Goal: Task Accomplishment & Management: Complete application form

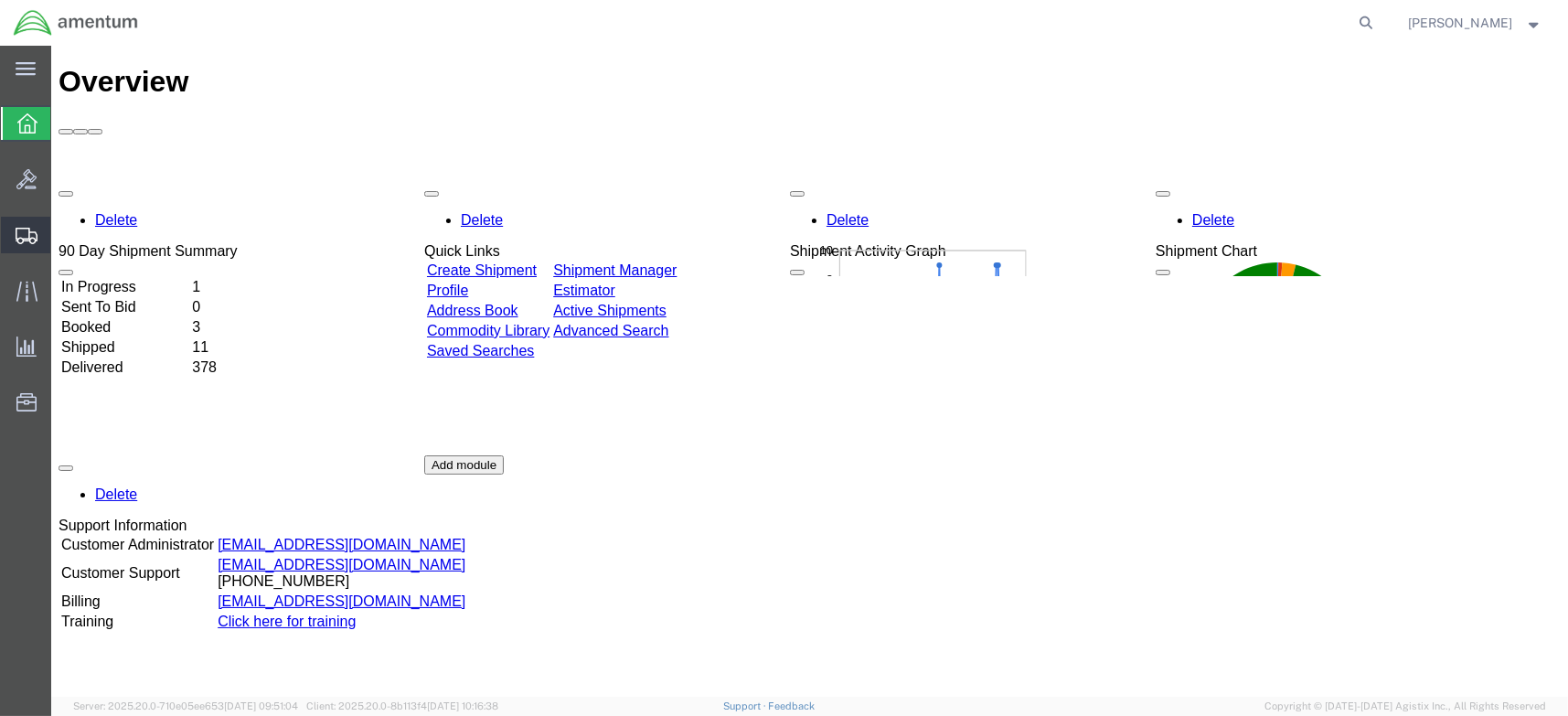
click at [0, 0] on span "Create Shipment" at bounding box center [0, 0] width 0 height 0
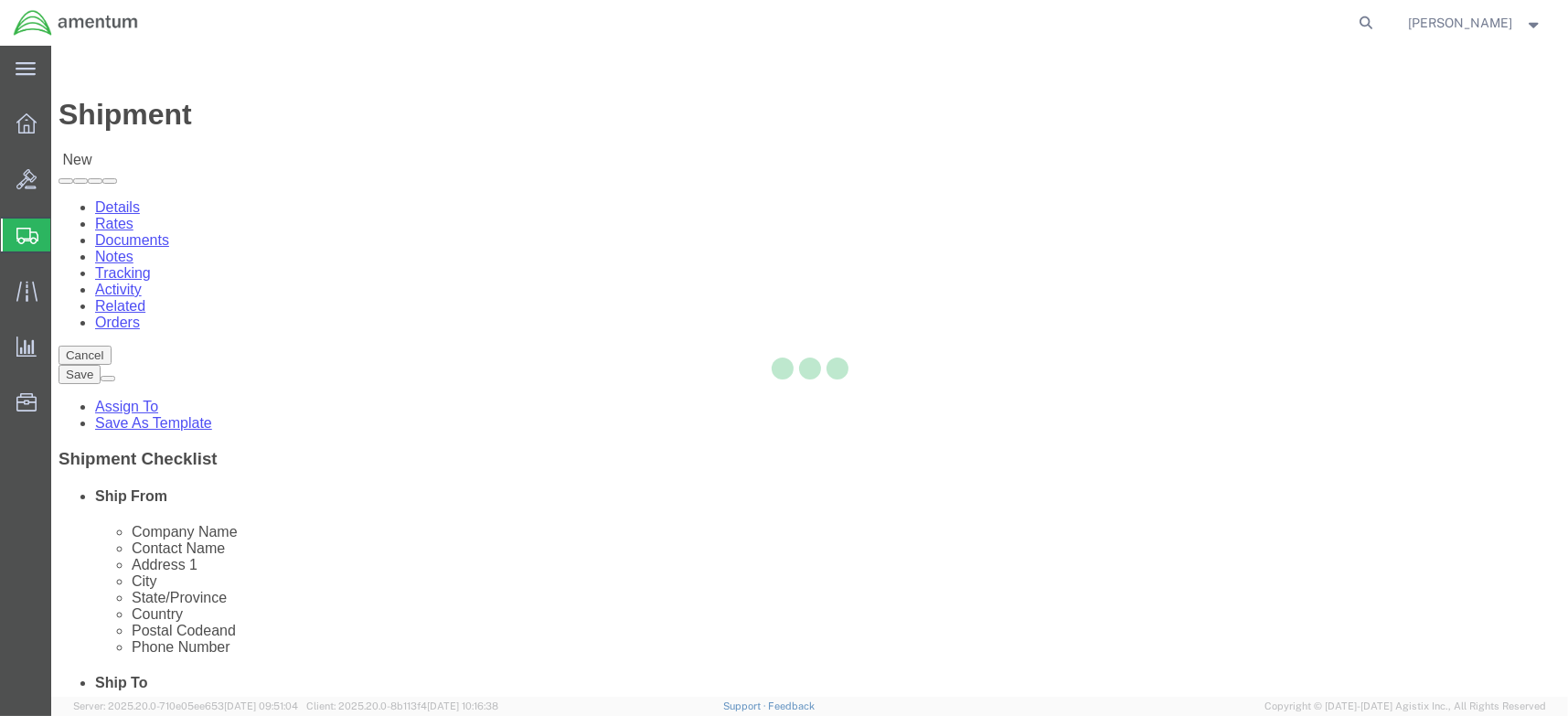
select select
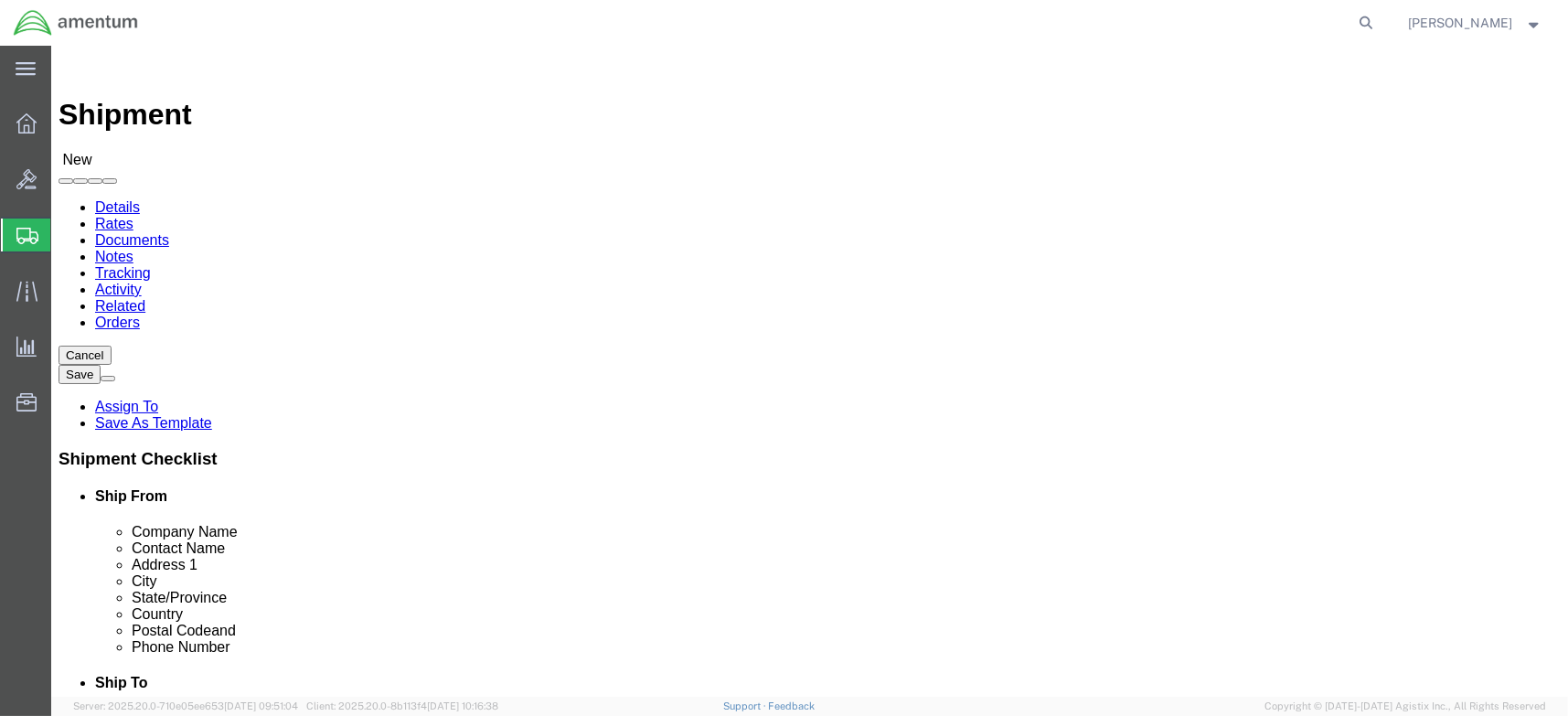
select select "MYPROFILE"
select select "LA"
type input "eja"
select select "49930"
select select "FL"
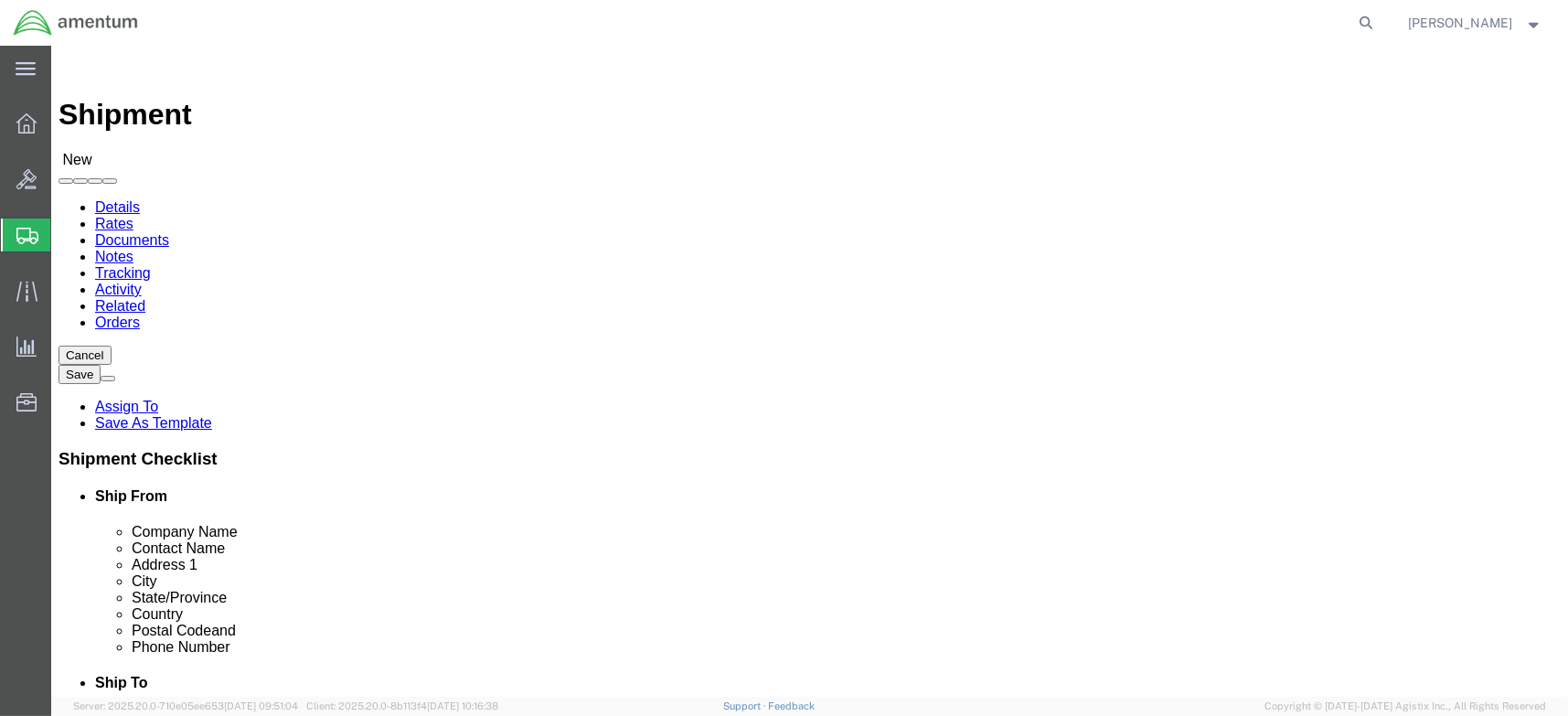
click input "text"
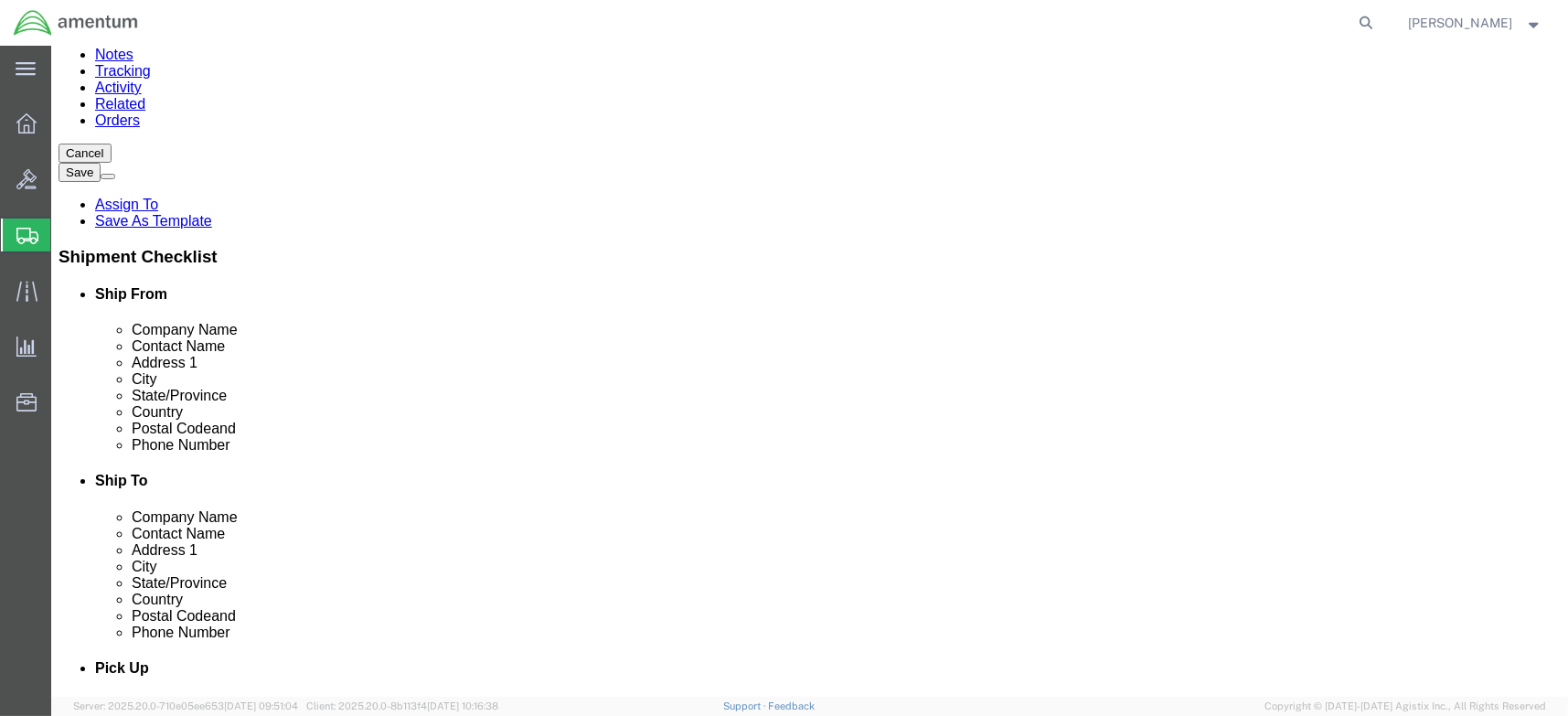
scroll to position [274, 0]
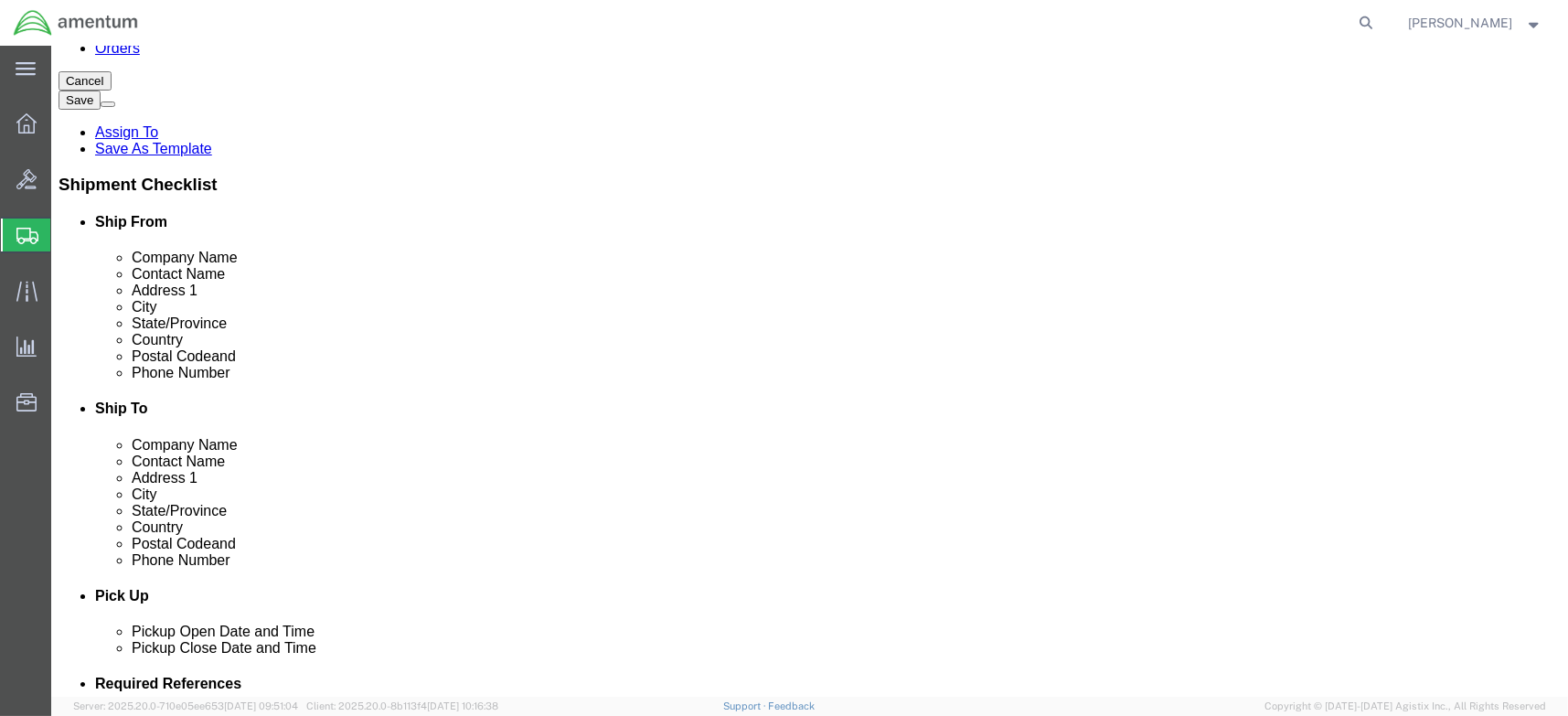
type input "[PERSON_NAME]"
click input "text"
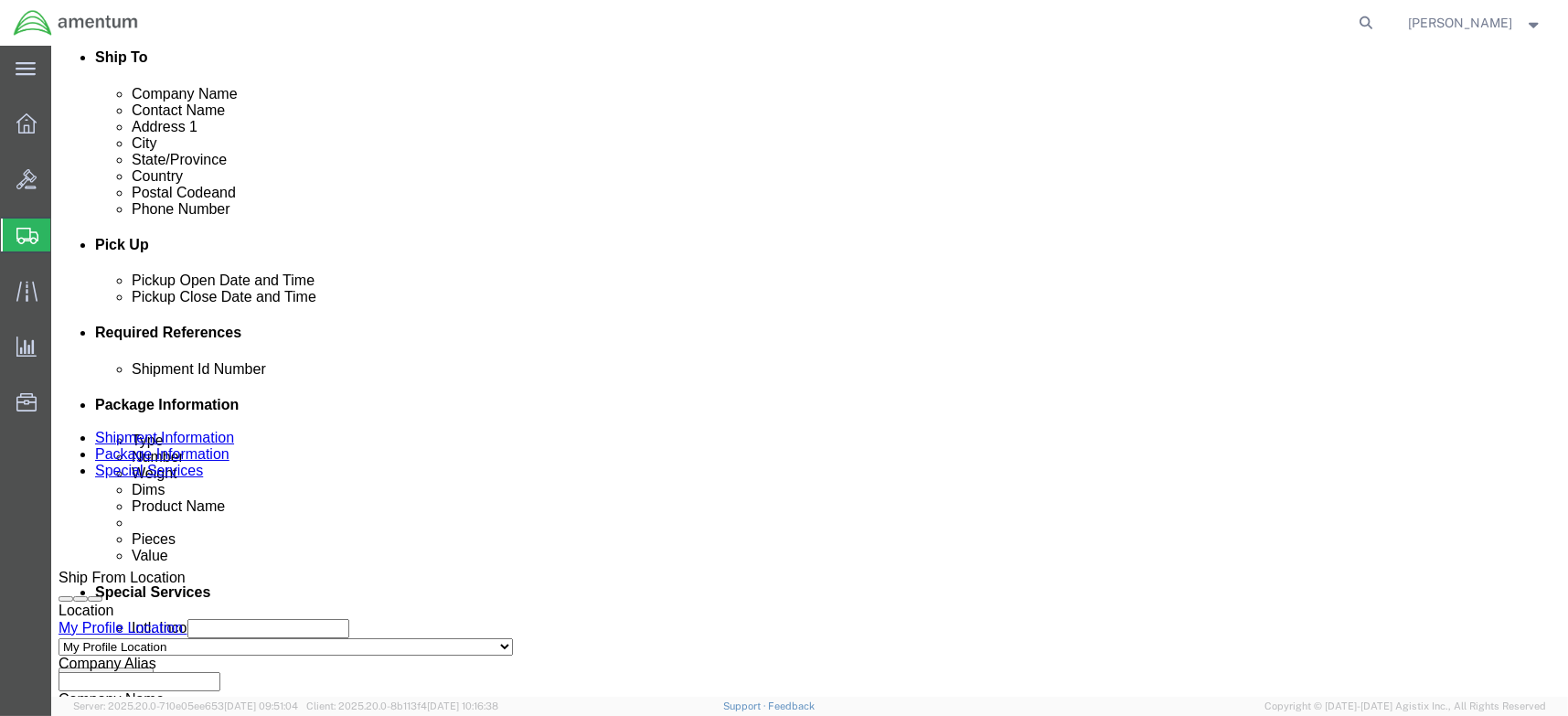
scroll to position [640, 0]
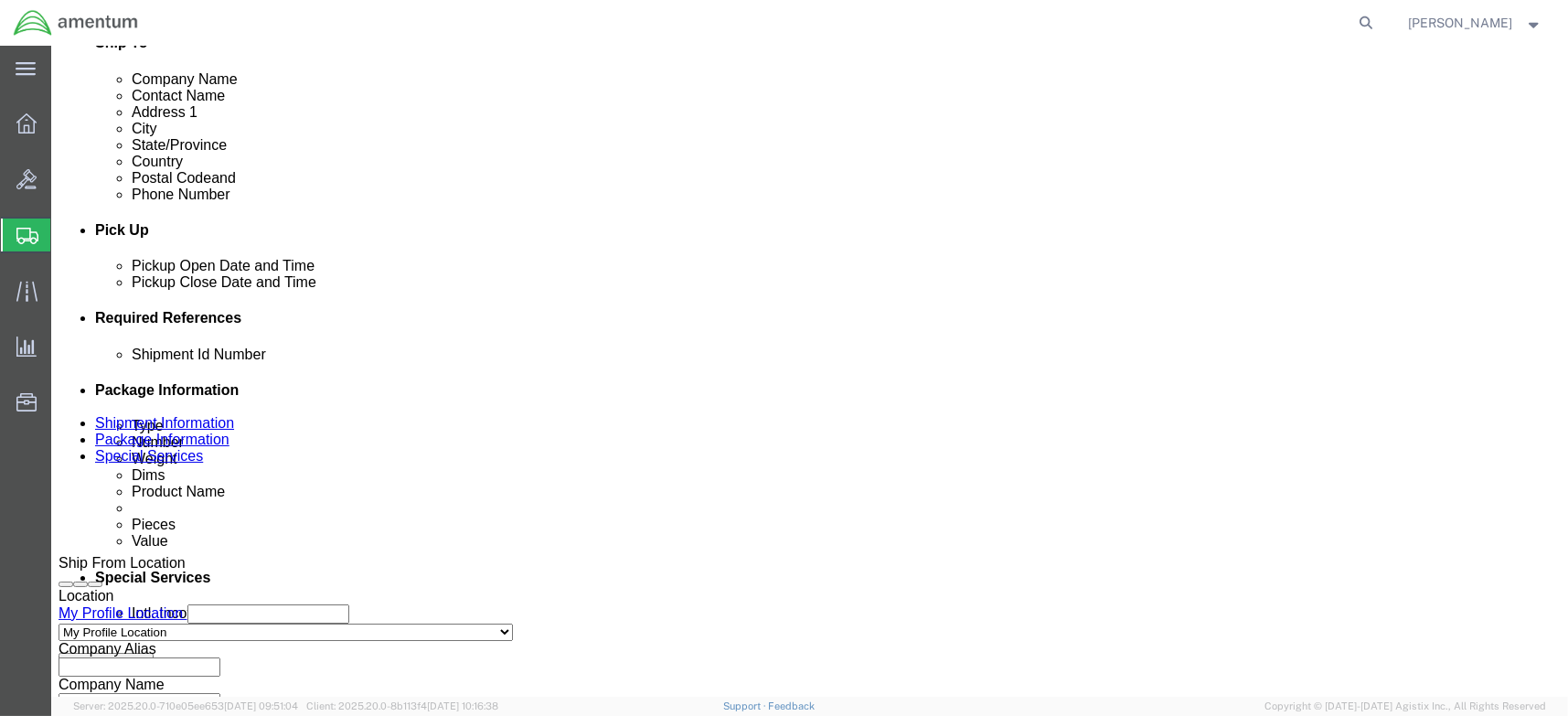
type input "[PERSON_NAME][EMAIL_ADDRESS][PERSON_NAME][DOMAIN_NAME]"
click div "[DATE] 10:00 AM"
type input "1:00 PM"
drag, startPoint x: 267, startPoint y: 635, endPoint x: 266, endPoint y: 618, distance: 17.0
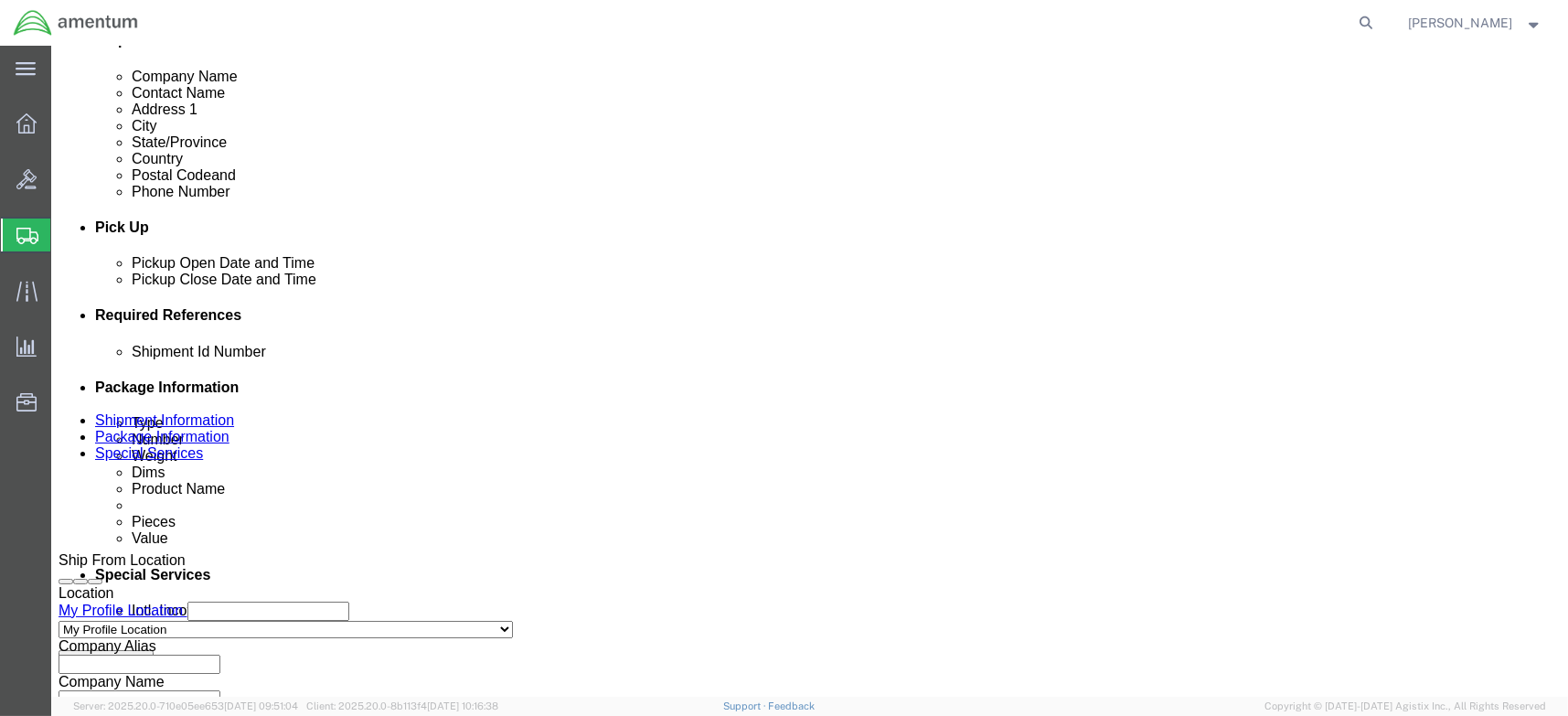
click button "Apply"
click div "[DATE] 2:00 PM"
type input "3:00 PM"
click button "Apply"
click button "Add reference"
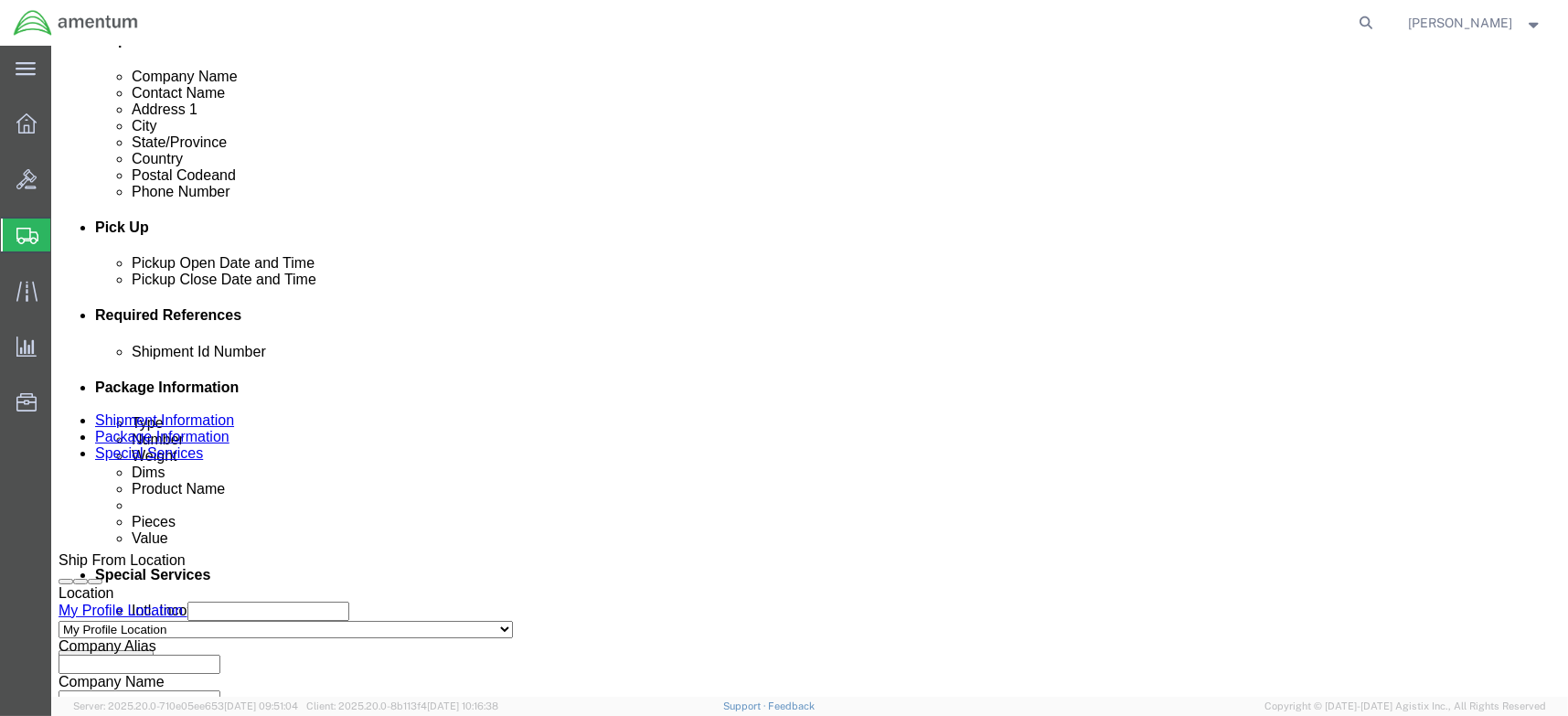
click button "Add reference"
click input "text"
type input "ENO shipment: CA1010"
select select "DEPT"
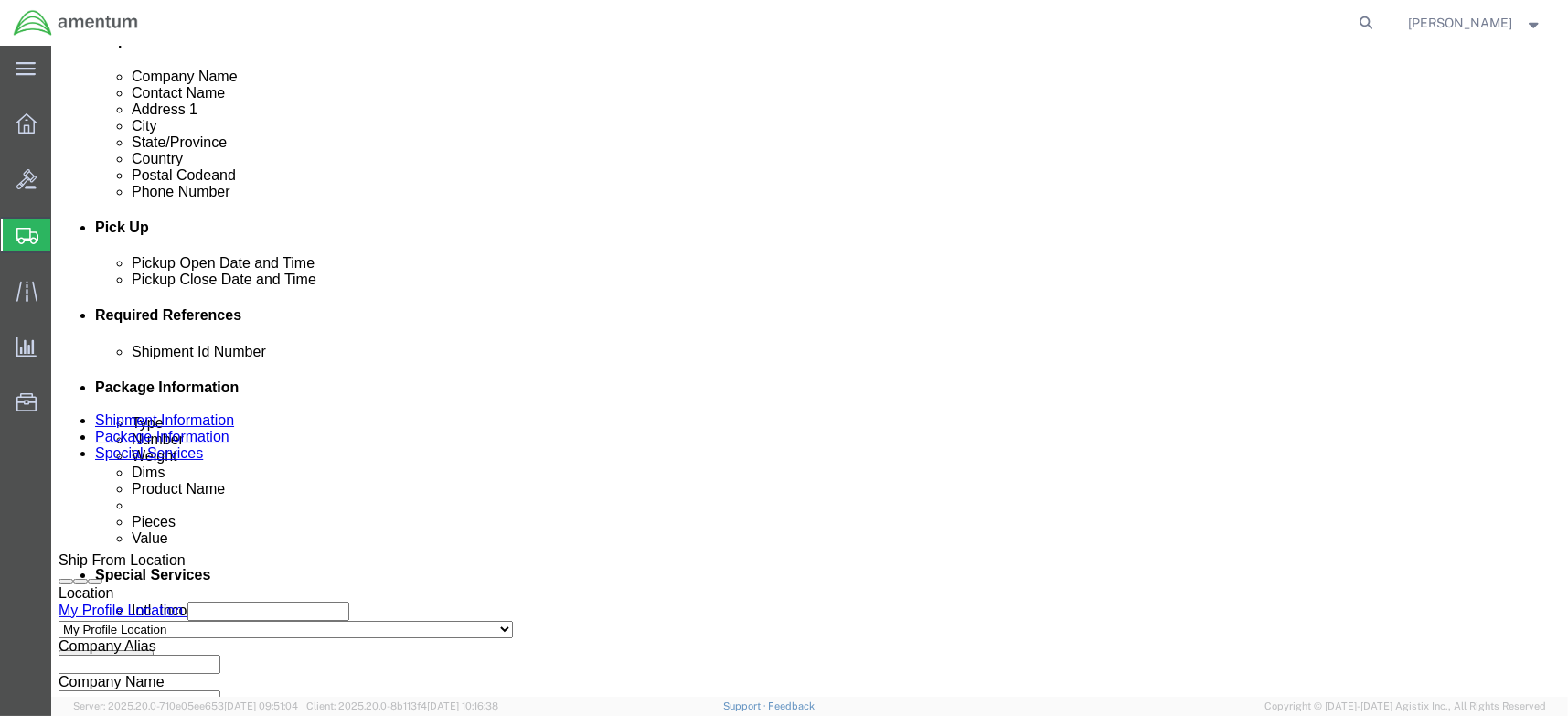
type input "CBP"
select select "CUSTREF"
type input "EJA AOG: CA 1010"
select select "PROJNUM"
paste input "6118.03.03.2219.000.ENO.0000"
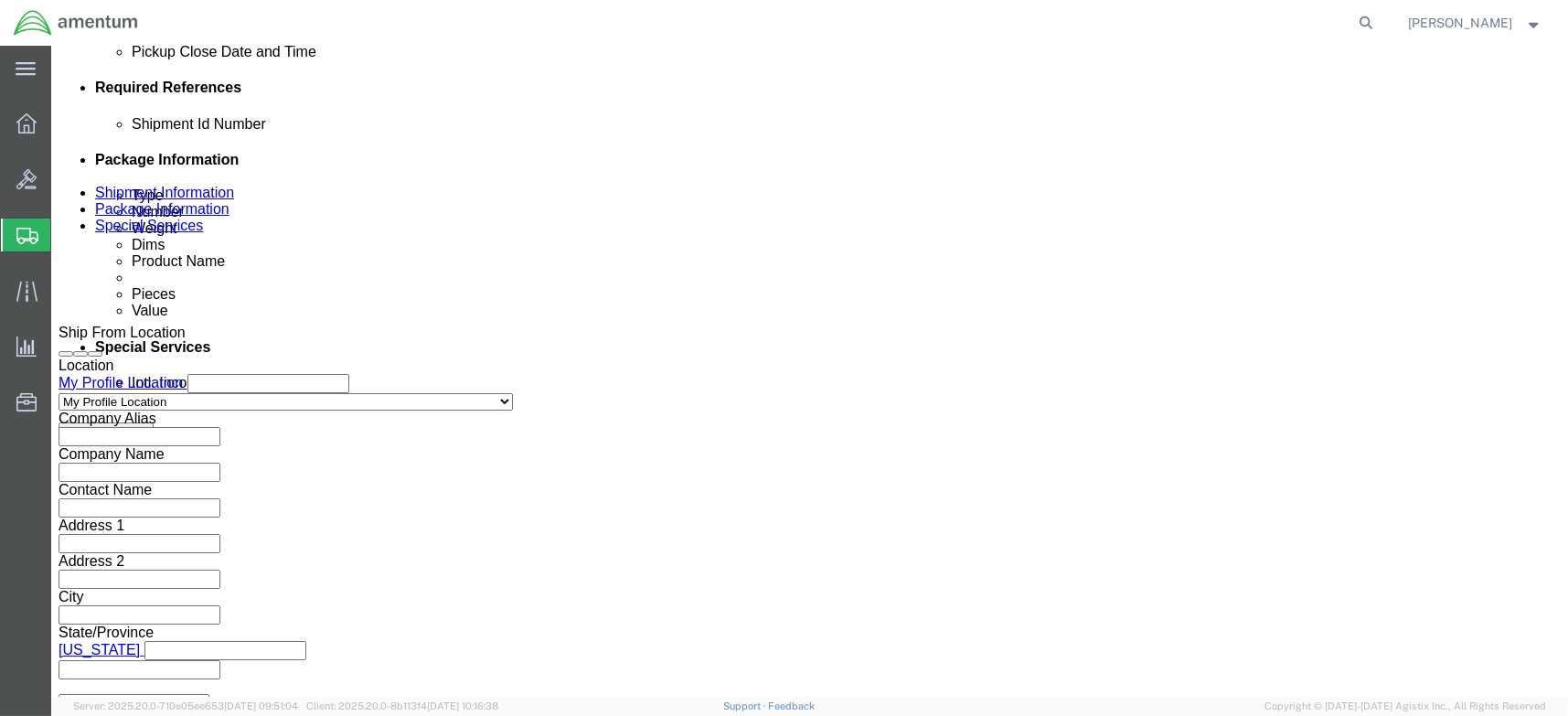
scroll to position [918, 0]
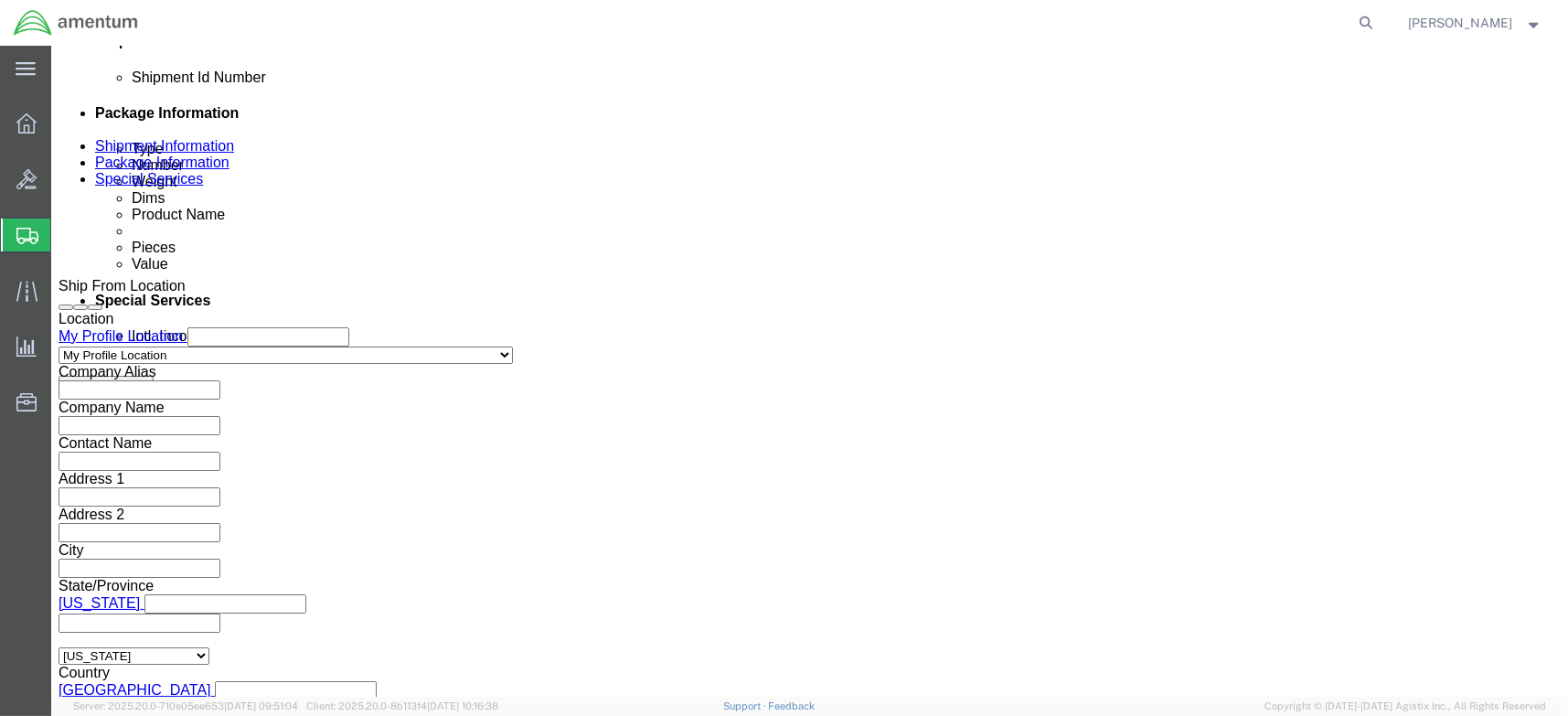
type input "6118.03.03.2219.000.ENO.0000"
click button "Continue"
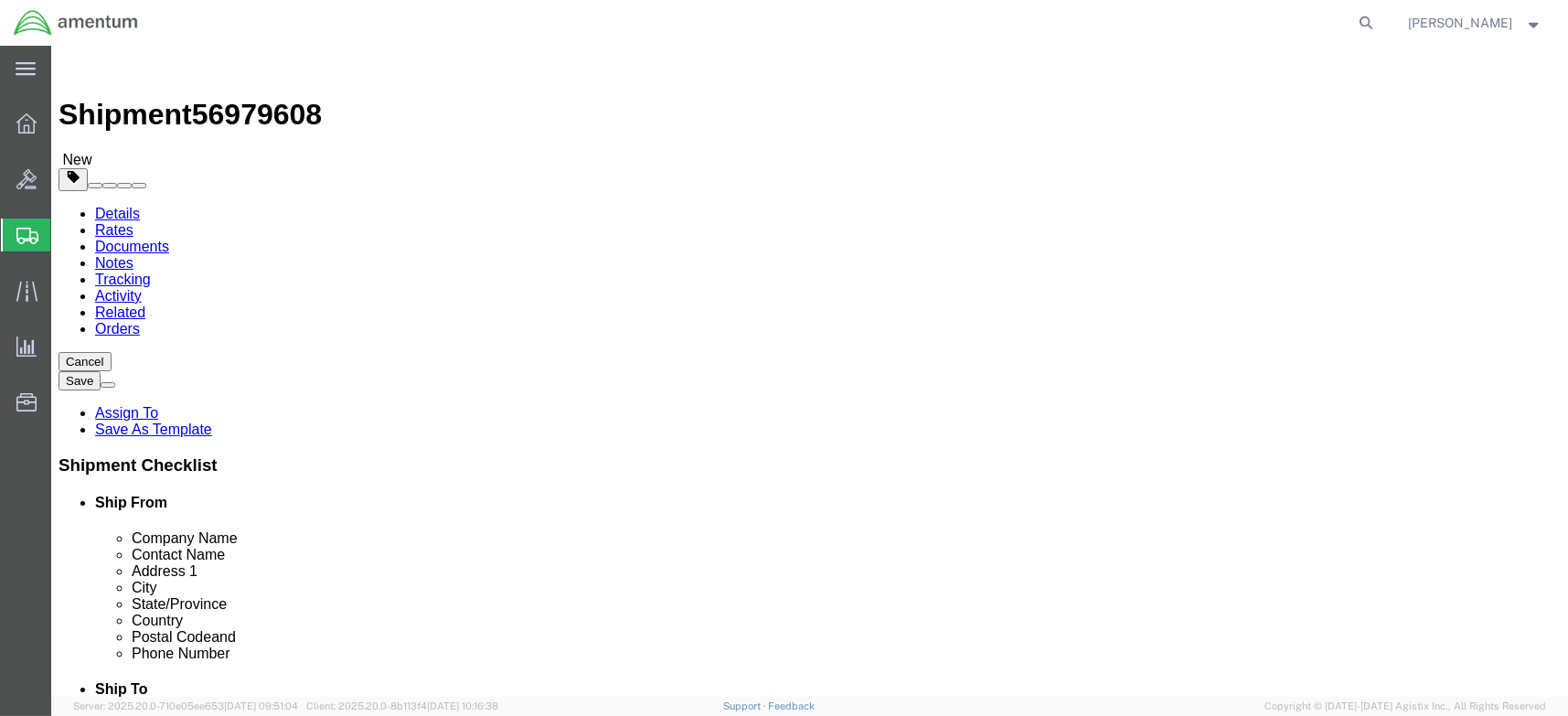
click select "Select BCK Boxes Bale(s) Basket(s) Bolt(s) Bottle(s) Buckets Bulk Bundle(s) Can…"
select select "MBX"
click select "Select BCK Boxes Bale(s) Basket(s) Bolt(s) Bottle(s) Buckets Bulk Bundle(s) Can…"
type input "13.00"
type input "11.50"
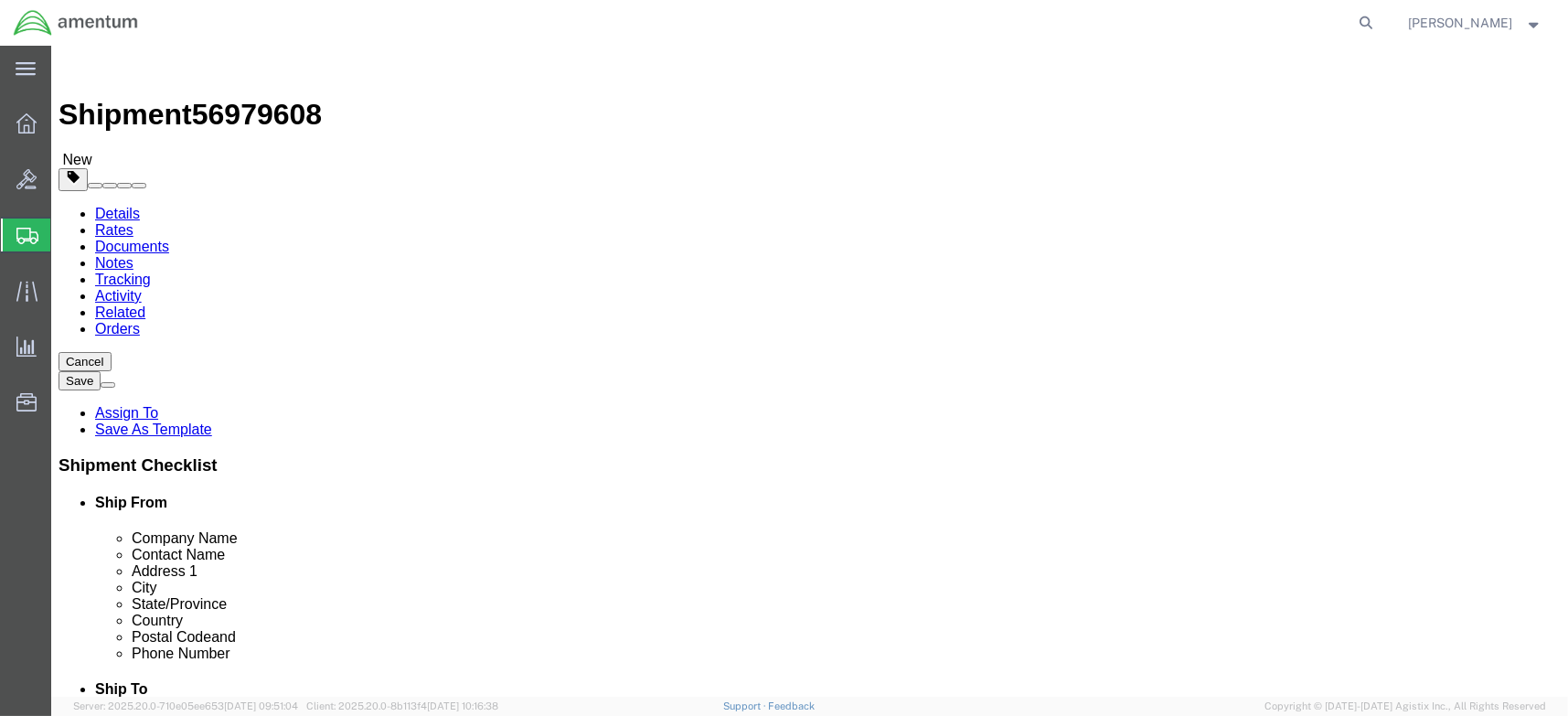
type input "2.50"
drag, startPoint x: 260, startPoint y: 437, endPoint x: 214, endPoint y: 437, distance: 46.0
click div "0.00 Select kgs lbs"
type input "2.00"
click link "Add Content"
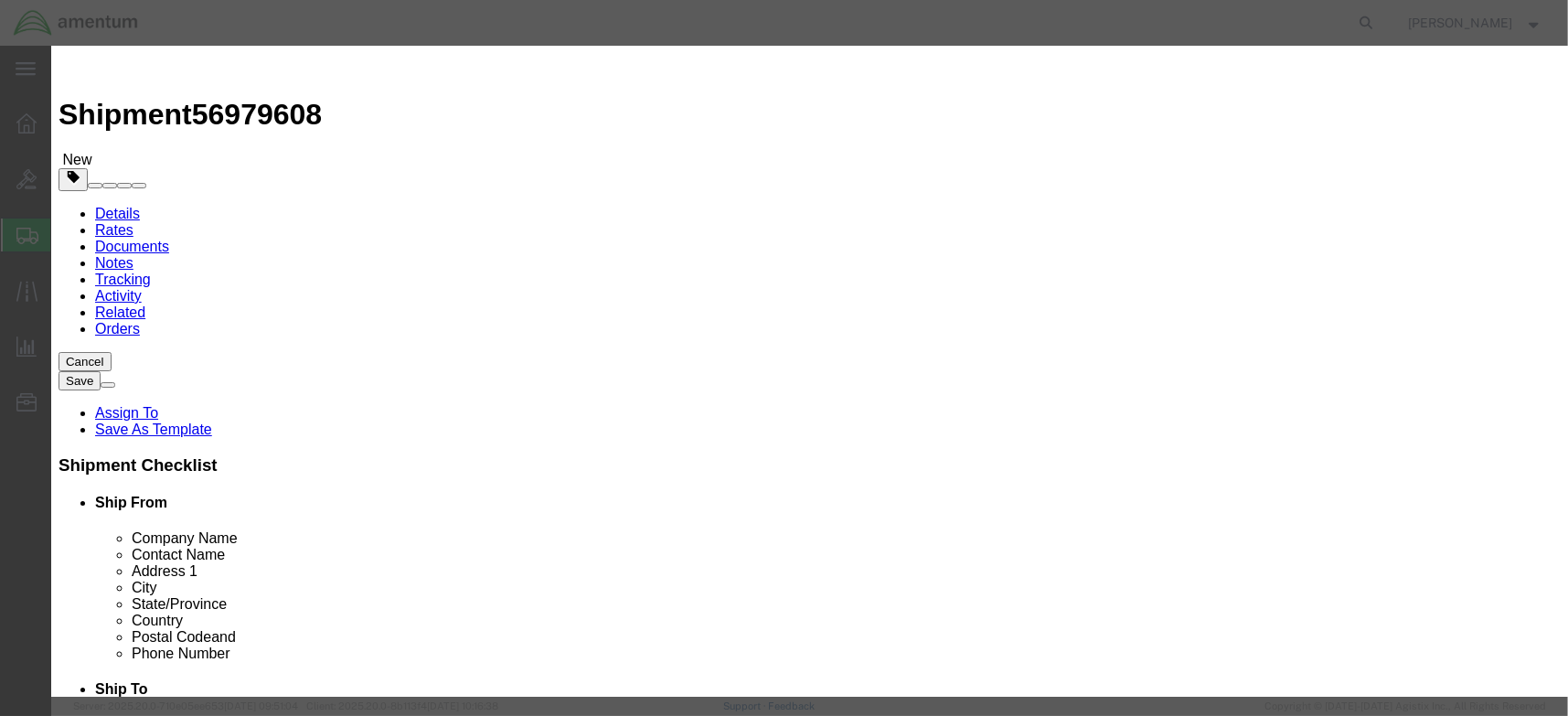
click input "text"
type input "ca1010"
click td "Name: COMPOUND, JOINT"
select select "USD"
type input "1600DC0455916"
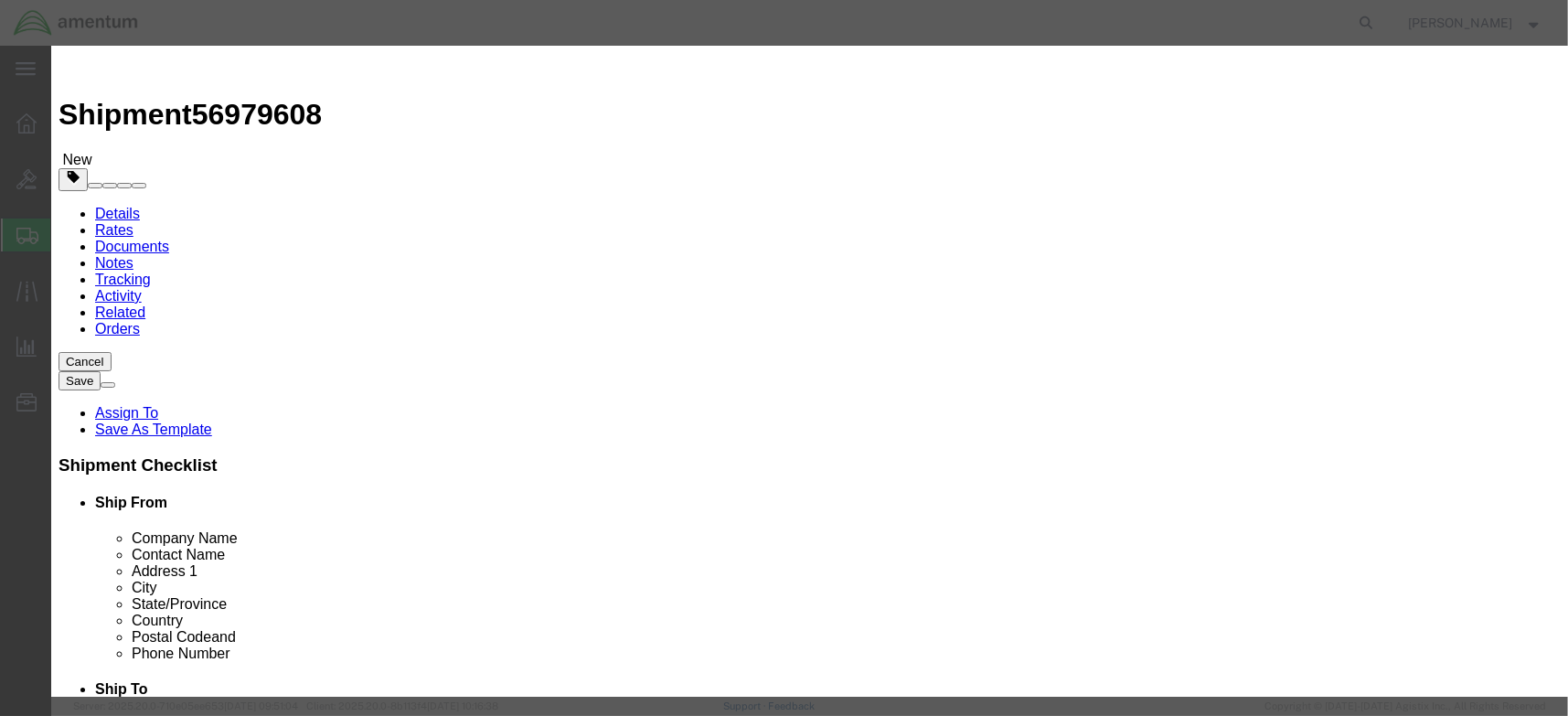
type input "COMPOUND, JOINT"
type input "CA1010-6OZ"
type input "COMPOUND, JOINT (PN: CA1010)"
type input "1.00"
click input "text"
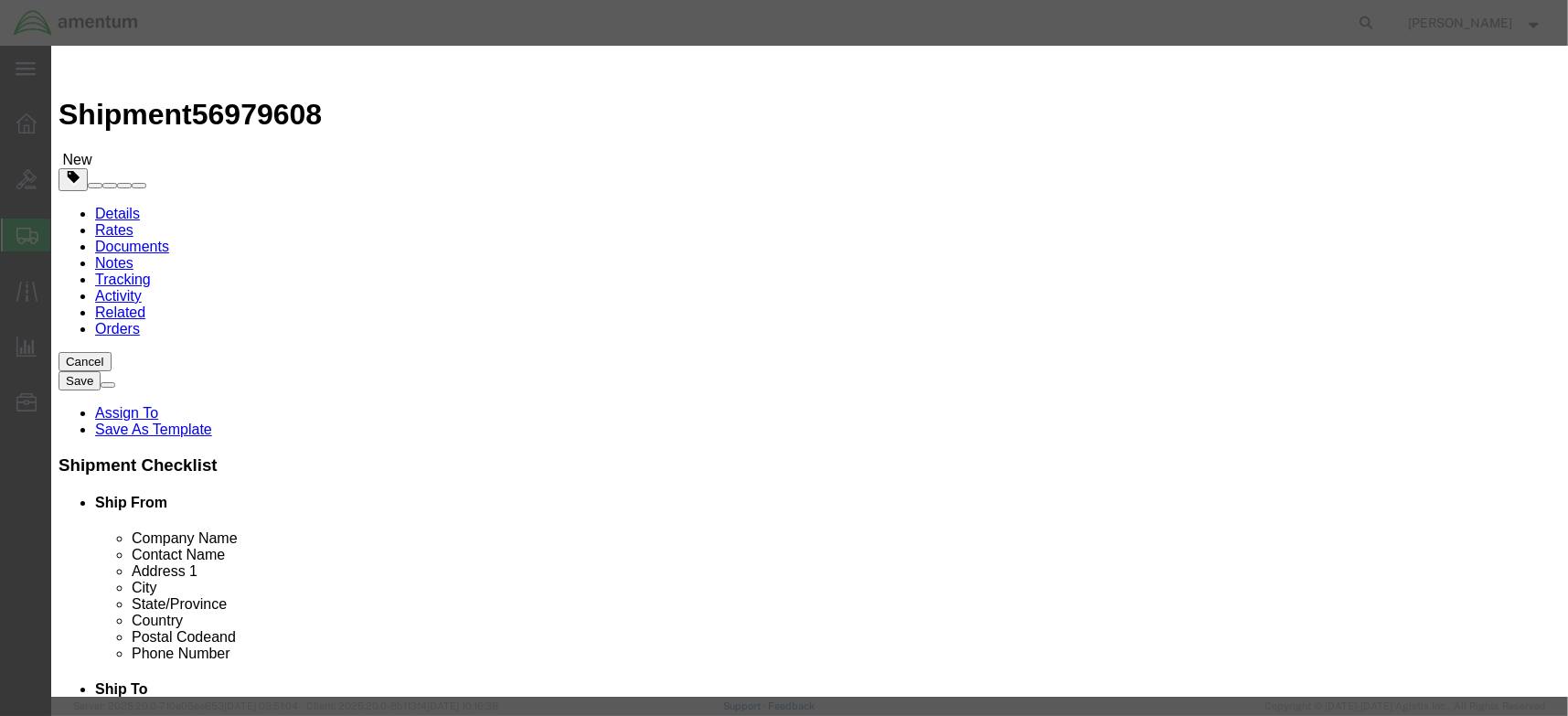
type input "1"
type input "250.00"
drag, startPoint x: 1032, startPoint y: 261, endPoint x: 894, endPoint y: 278, distance: 139.0
click div "Description Commodity Category Select Country Of Origin Select [GEOGRAPHIC_DATA…"
click button "Save & Close"
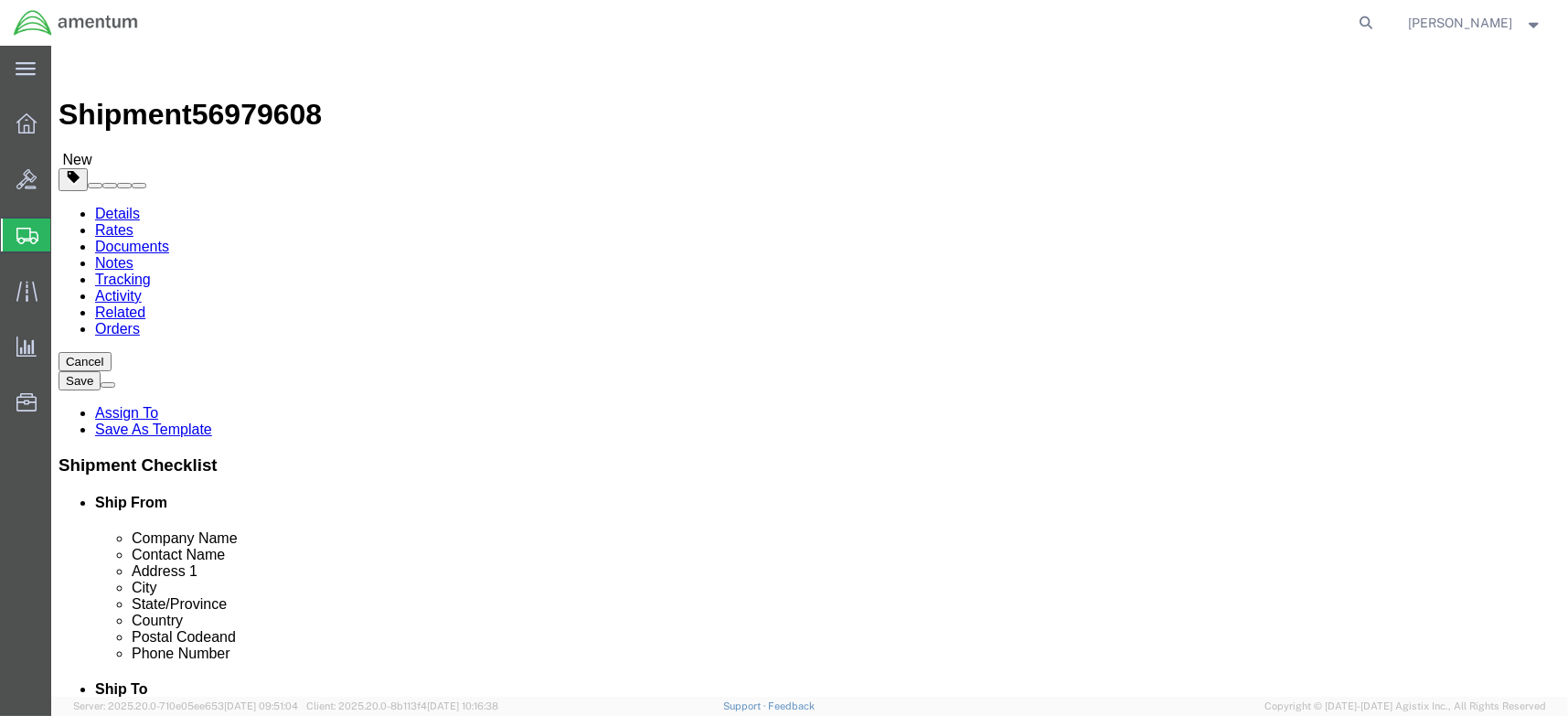
click button "Rate Shipment"
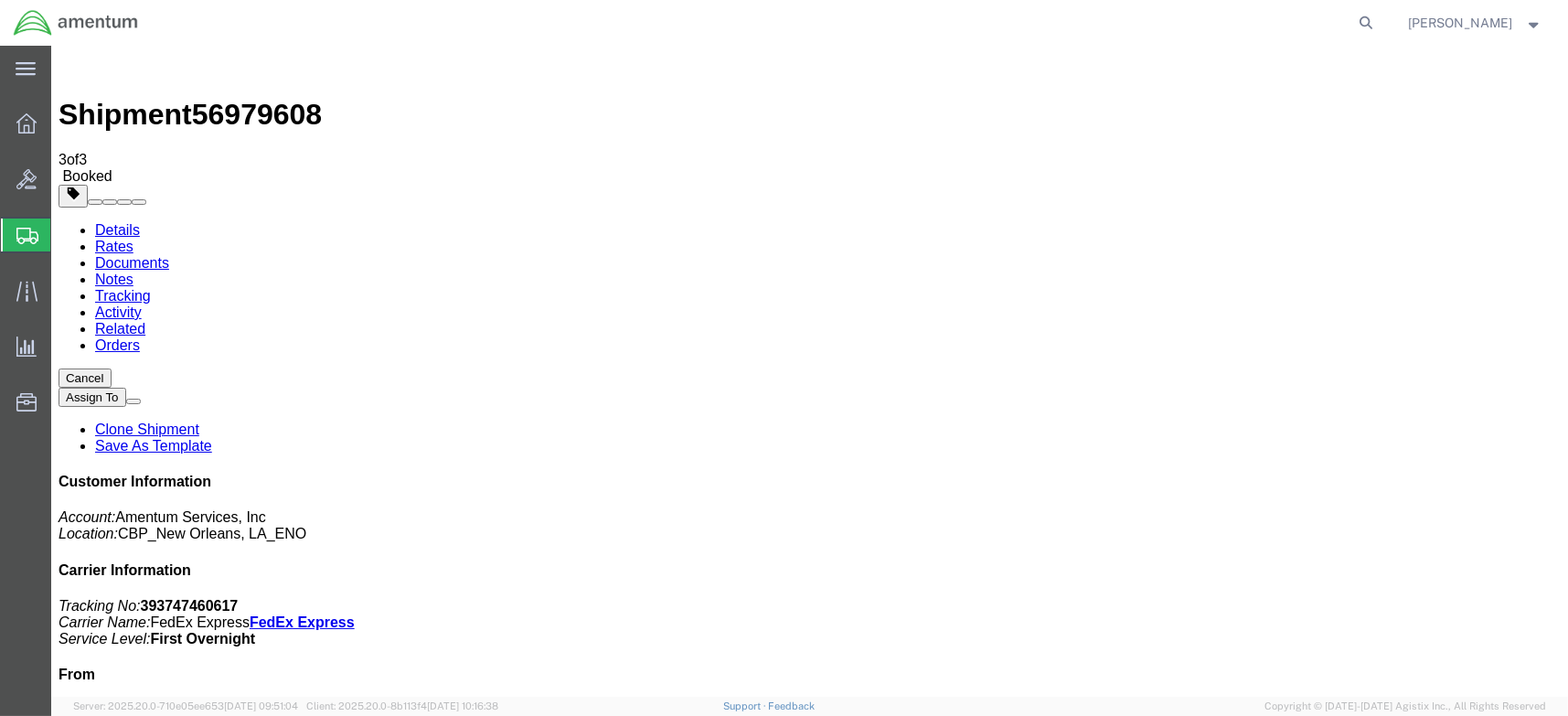
drag, startPoint x: 212, startPoint y: 325, endPoint x: 510, endPoint y: 428, distance: 315.3
click at [114, 222] on link "Details" at bounding box center [116, 230] width 44 height 16
click link "Schedule pickup request"
